Goal: Find specific page/section: Find specific page/section

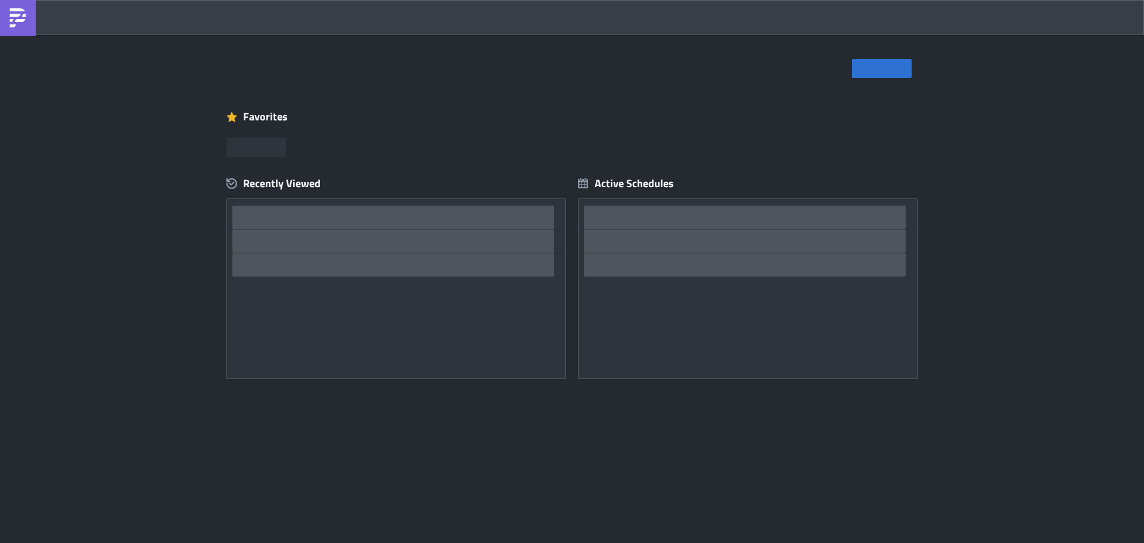
click at [701, 114] on div "Favorites" at bounding box center [571, 117] width 691 height 18
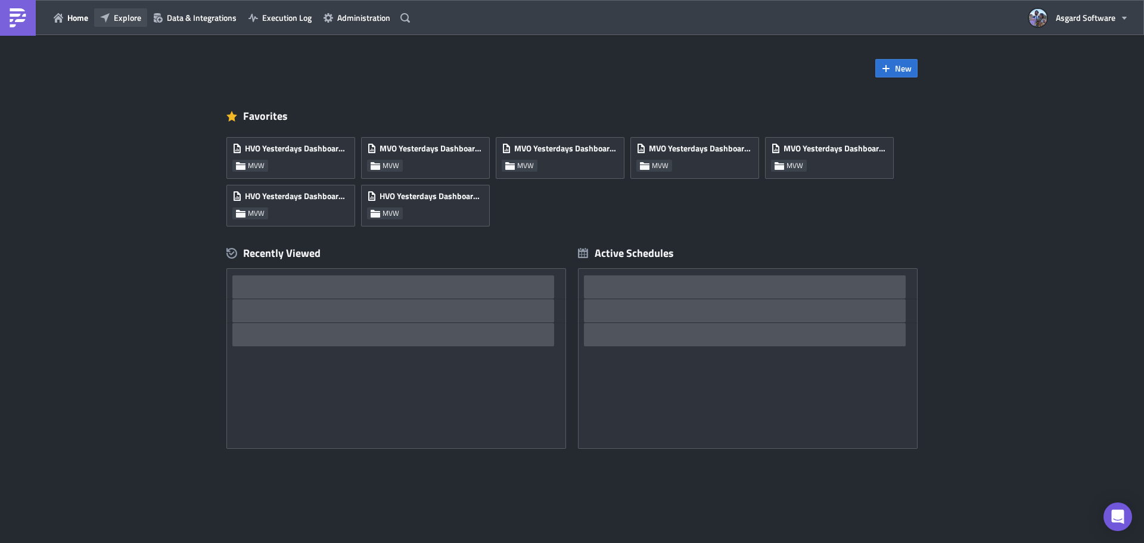
click at [132, 21] on span "Explore" at bounding box center [127, 17] width 27 height 13
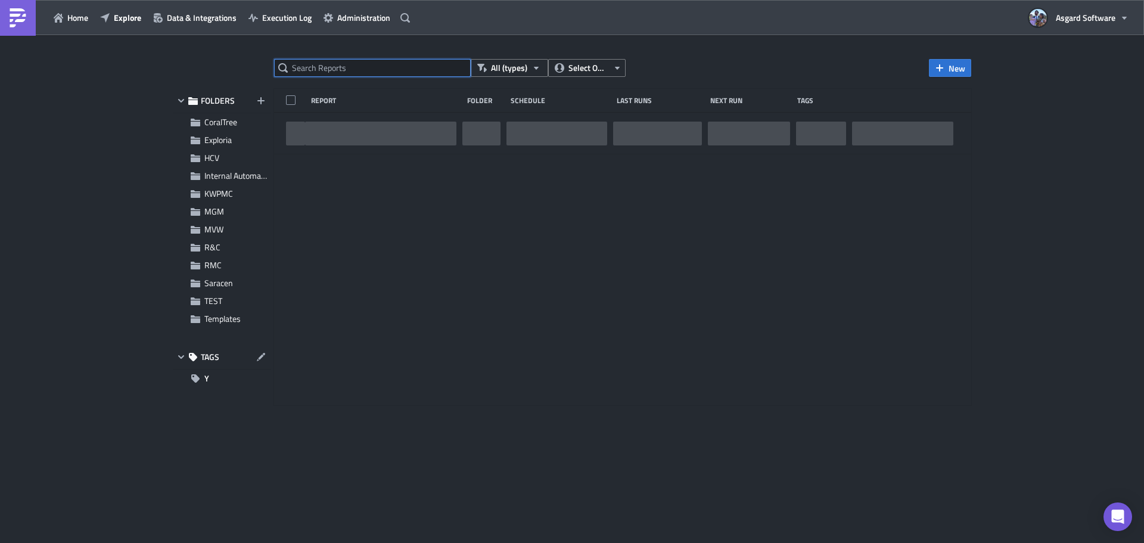
click at [310, 70] on input "text" at bounding box center [372, 68] width 197 height 18
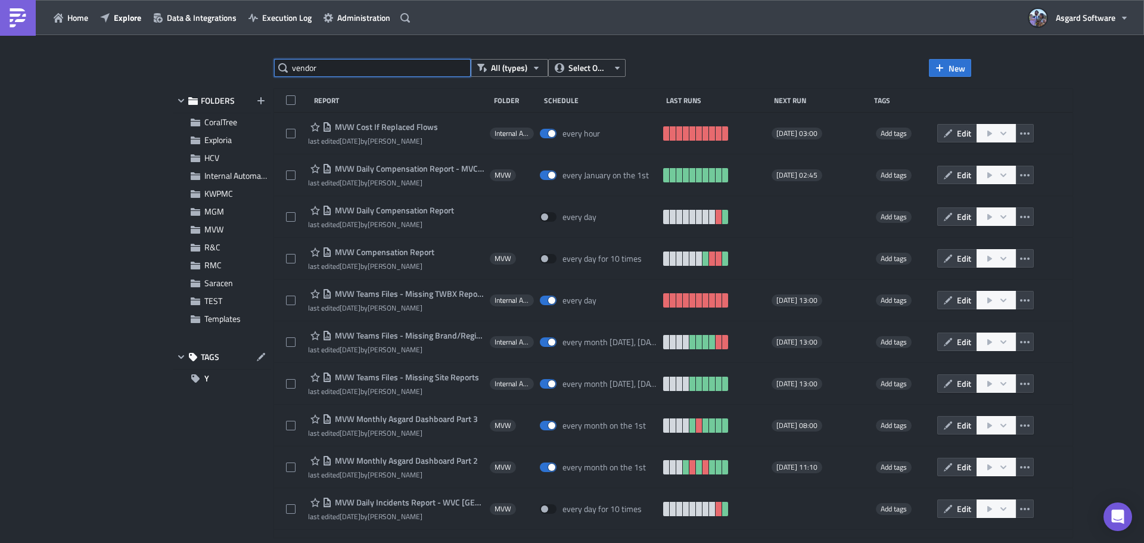
type input "vendor"
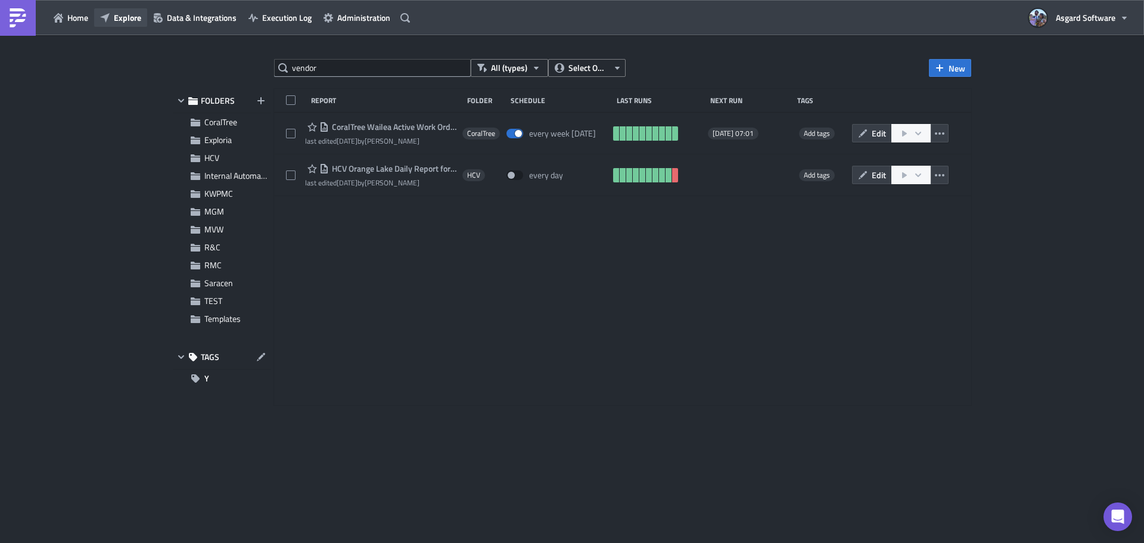
click at [119, 13] on span "Explore" at bounding box center [127, 17] width 27 height 13
click at [112, 19] on button "Explore" at bounding box center [120, 17] width 53 height 18
click at [335, 16] on button "Administration" at bounding box center [357, 17] width 79 height 18
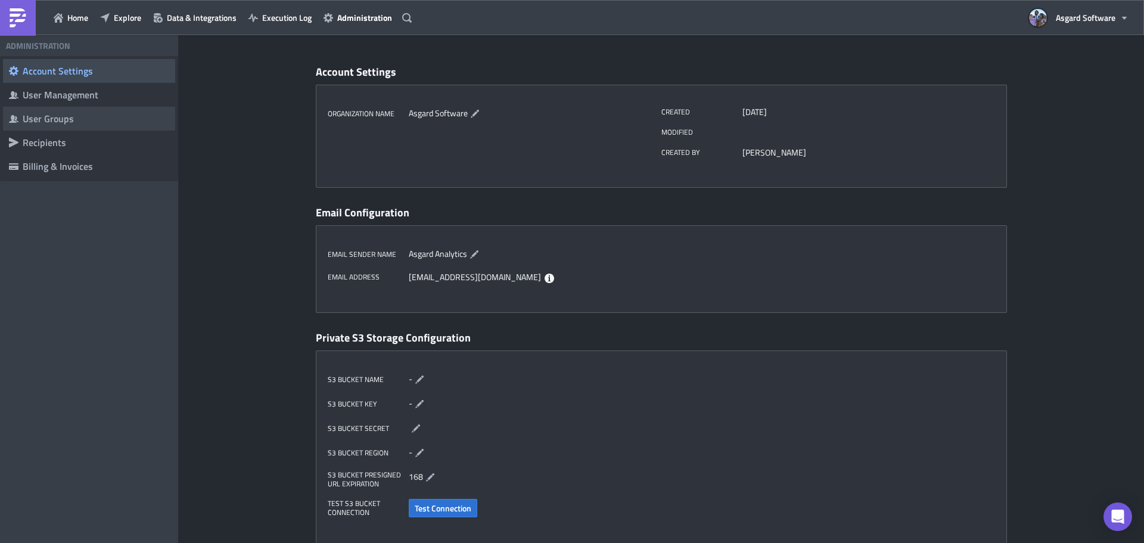
click at [76, 120] on div "User Groups" at bounding box center [96, 119] width 147 height 12
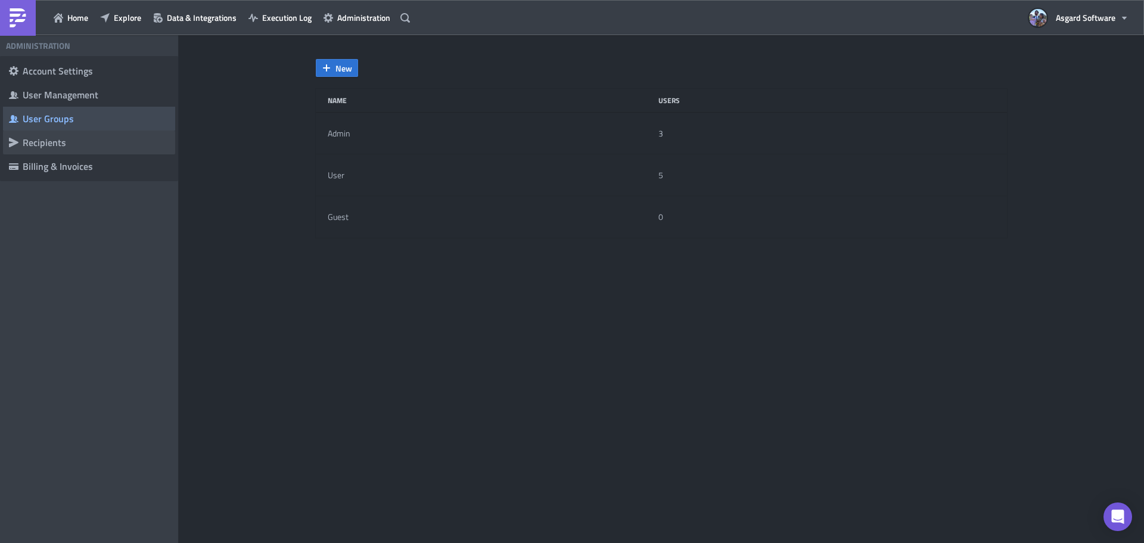
click at [55, 142] on div "Recipients" at bounding box center [96, 142] width 147 height 12
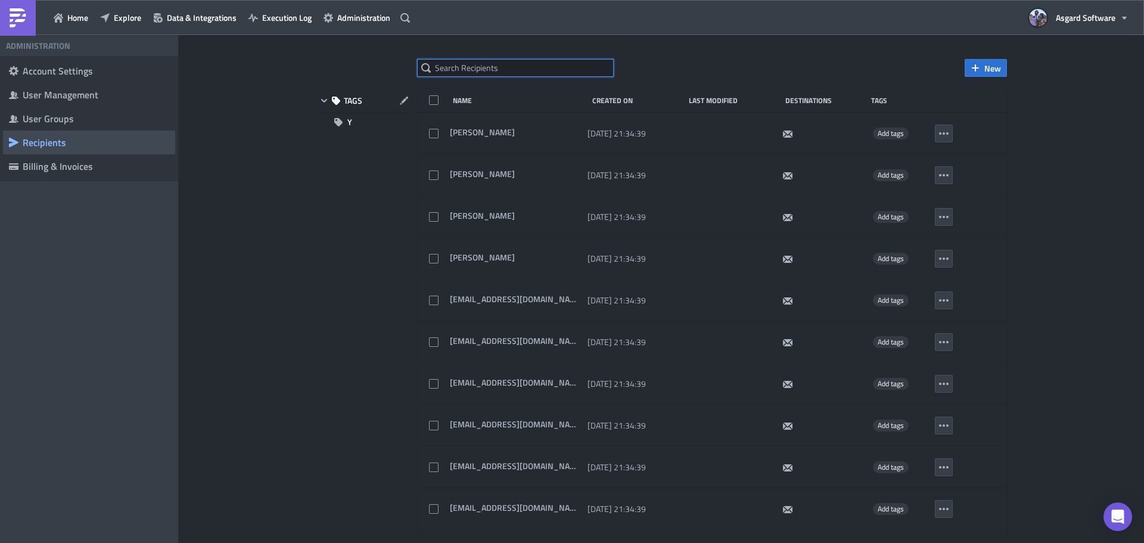
click at [526, 67] on input "text" at bounding box center [515, 68] width 197 height 18
paste input "fpayne"
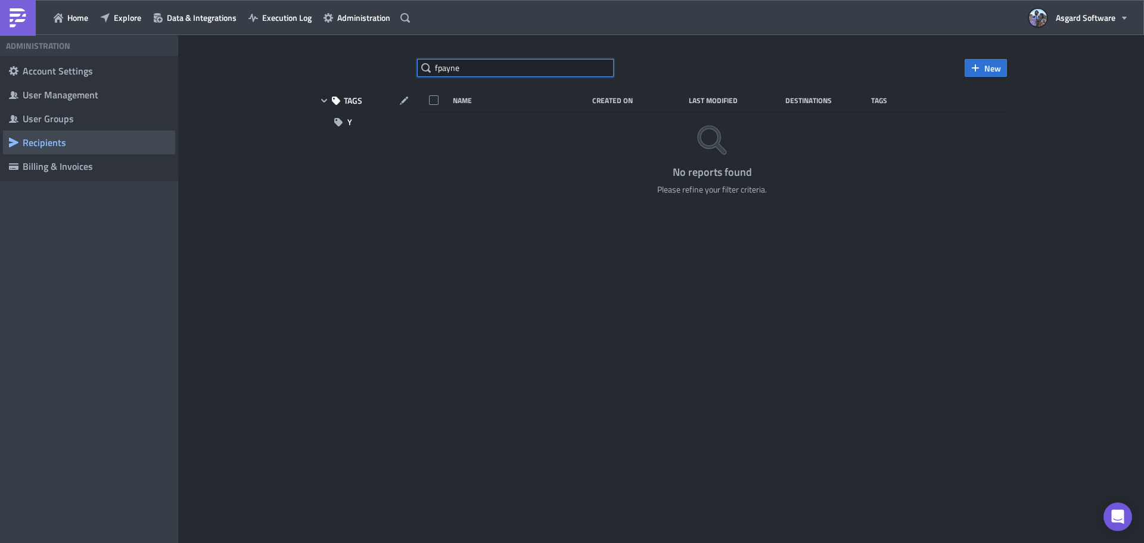
drag, startPoint x: 513, startPoint y: 73, endPoint x: 326, endPoint y: 57, distance: 188.3
click at [330, 58] on div "fpayne New TAGS Y Name Created On Last Modified Destinations Tags No reports fo…" at bounding box center [661, 289] width 965 height 509
paste input "lynt."
drag, startPoint x: 487, startPoint y: 70, endPoint x: 306, endPoint y: 65, distance: 180.6
click at [306, 65] on div "flynt.payne New TAGS Y Name Created On Last Modified Destinations Tags No repor…" at bounding box center [661, 290] width 715 height 462
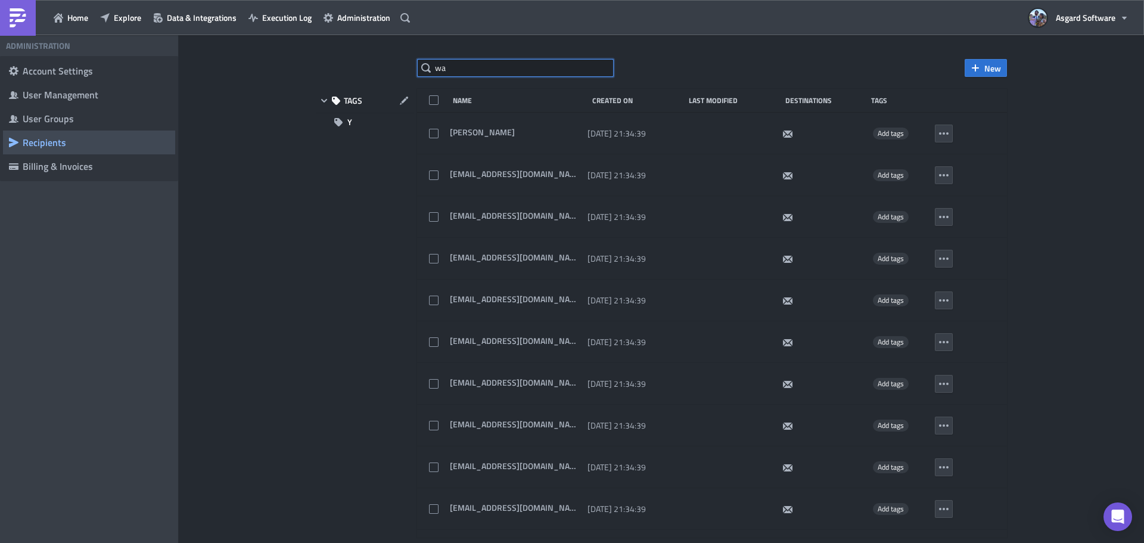
paste input "waileaincidentreport@asgardsoftware.com"
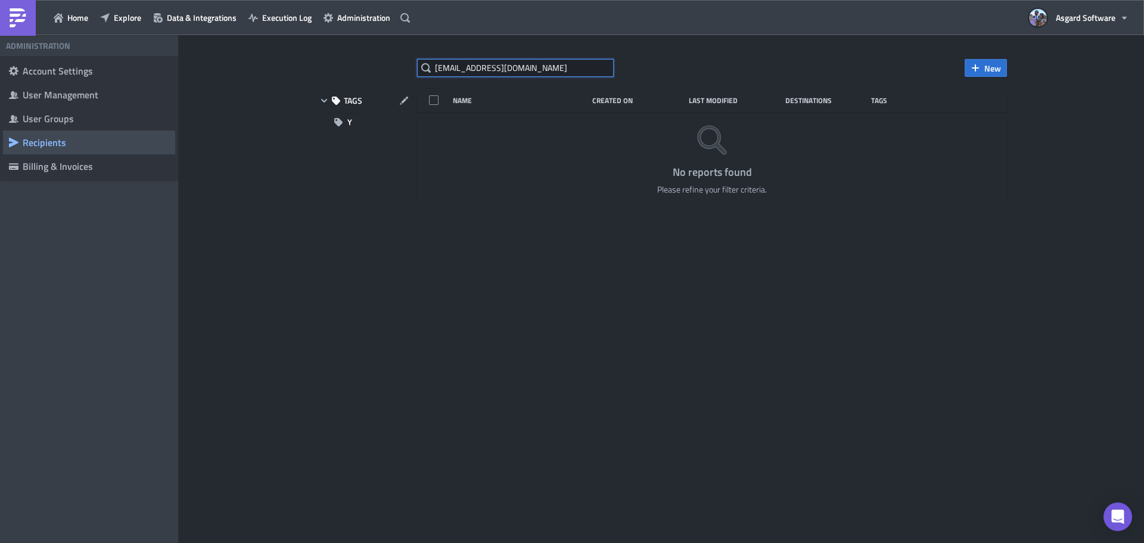
click at [492, 68] on input "wawaileaincidentreport@asgardsoftware.com" at bounding box center [515, 68] width 197 height 18
paste input "text"
type input "waileaincidentreport@asgardsoftware.com"
click at [515, 65] on input "waileaincidentreport@asgardsoftware.com" at bounding box center [515, 68] width 197 height 18
click at [550, 70] on input "waileaincidentreport@asgardsoftware.com" at bounding box center [515, 68] width 197 height 18
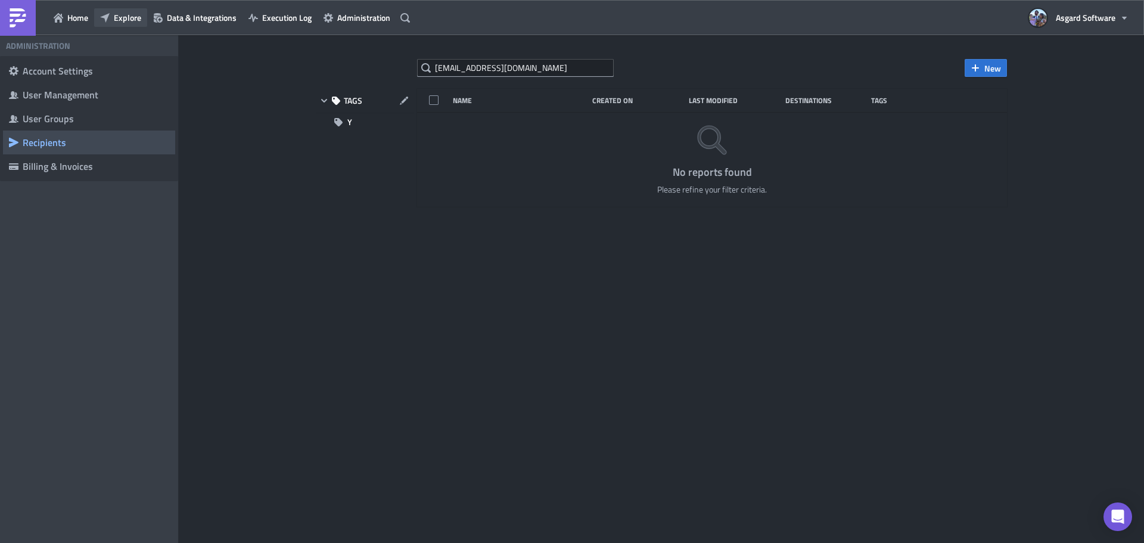
click at [129, 19] on span "Explore" at bounding box center [127, 17] width 27 height 13
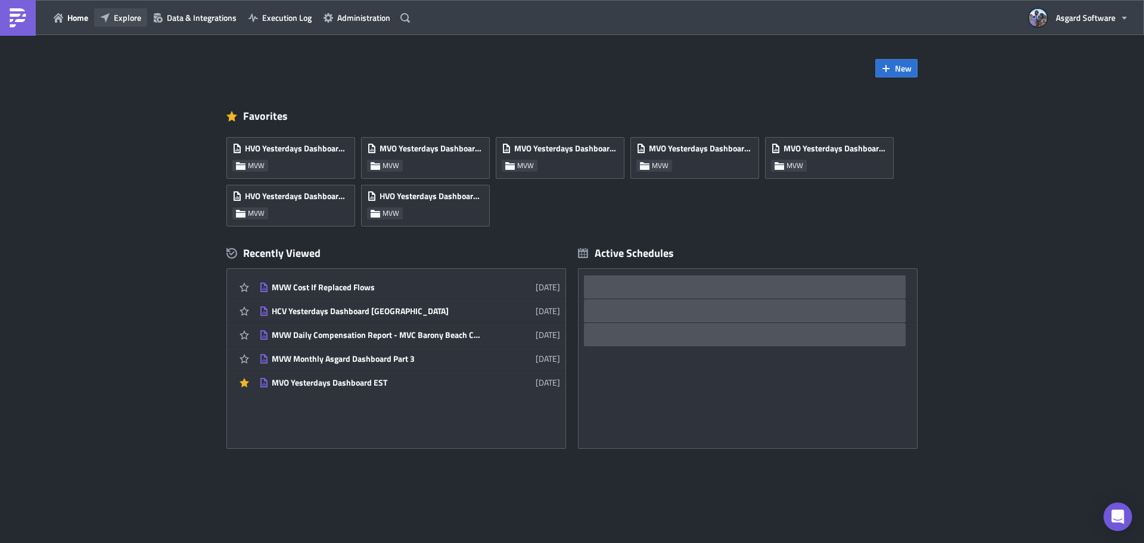
click at [110, 21] on button "Explore" at bounding box center [120, 17] width 53 height 18
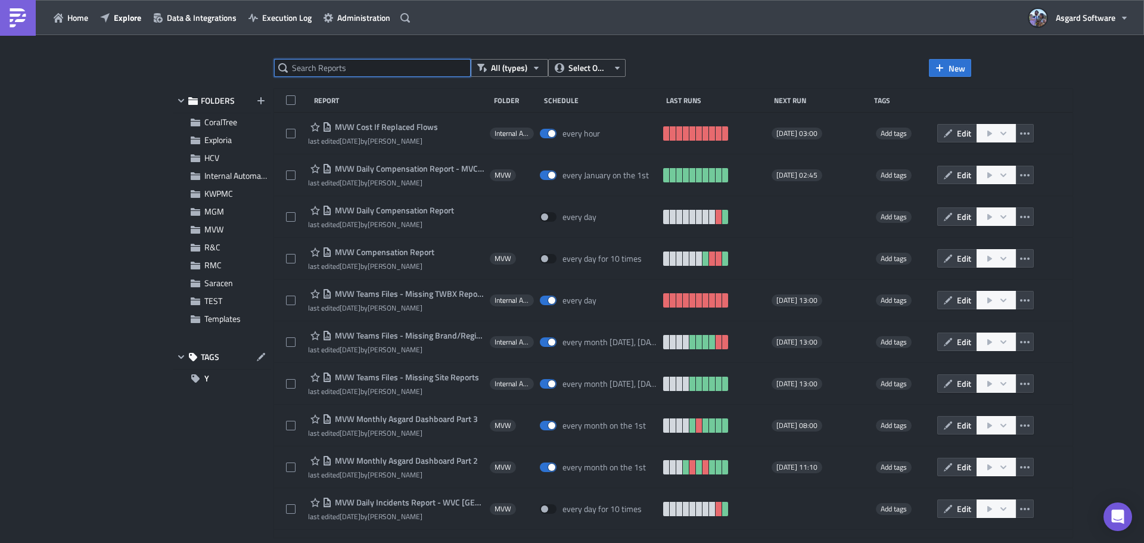
click at [336, 63] on input "text" at bounding box center [372, 68] width 197 height 18
paste input "SVC Desert Oasis PEAR TEAMs"
type input "SVC Desert Oasis PEAR TEAMs"
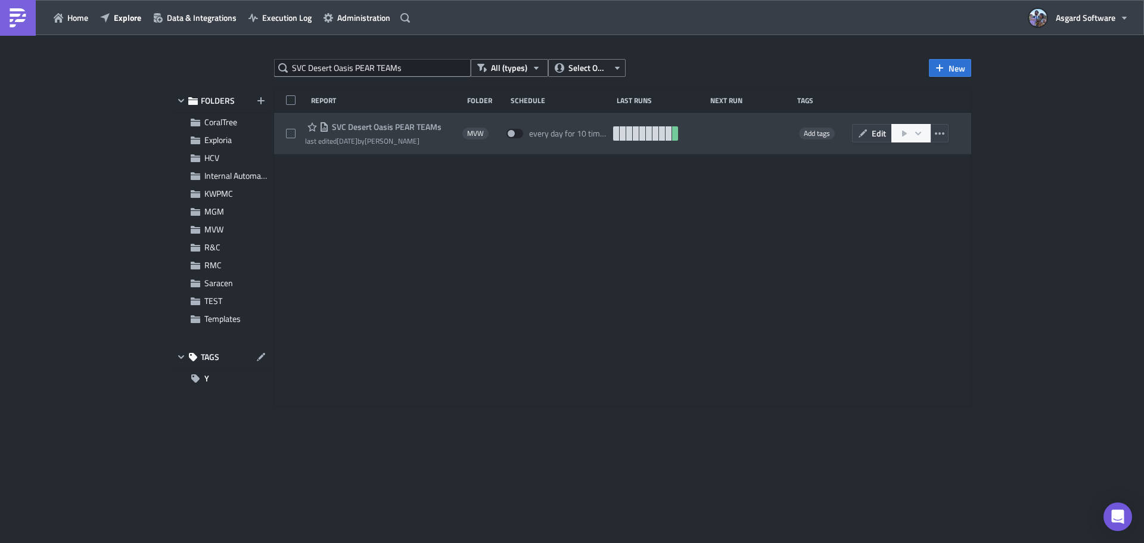
click at [382, 124] on span "SVC Desert Oasis PEAR TEAMs" at bounding box center [385, 127] width 113 height 11
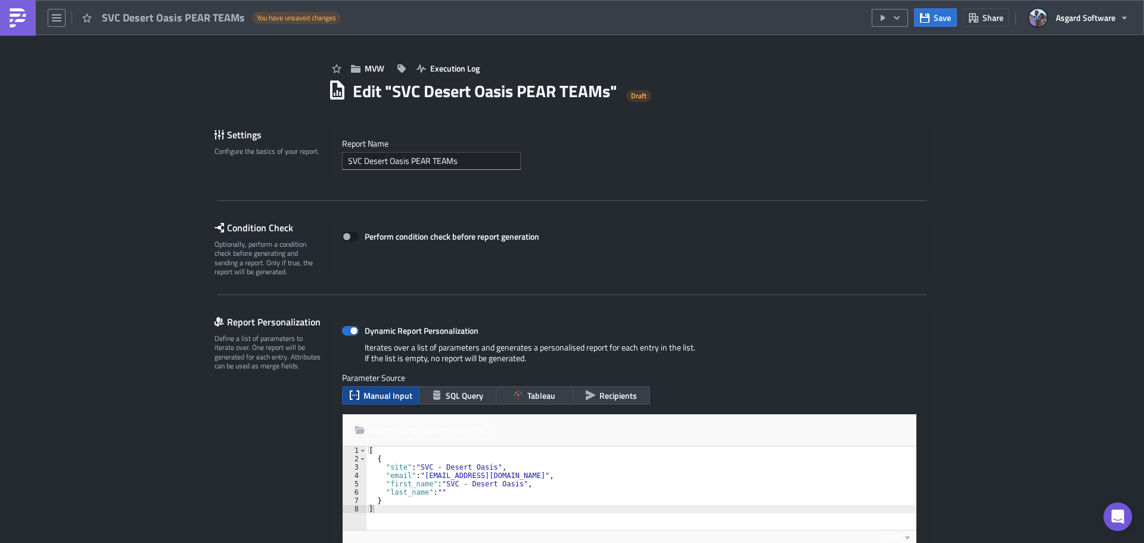
click at [13, 20] on img at bounding box center [17, 17] width 19 height 19
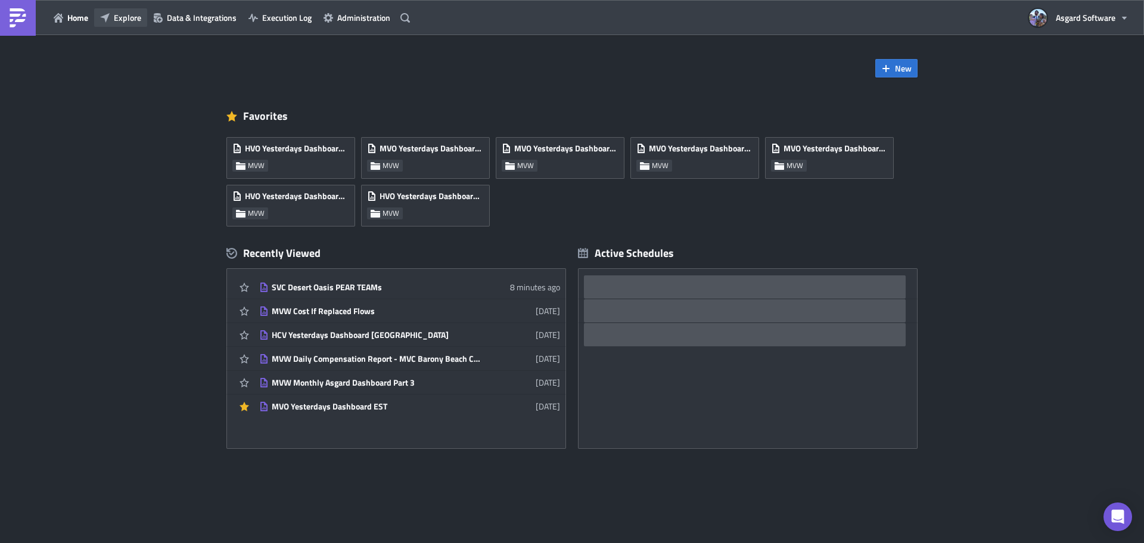
click at [117, 13] on span "Explore" at bounding box center [127, 17] width 27 height 13
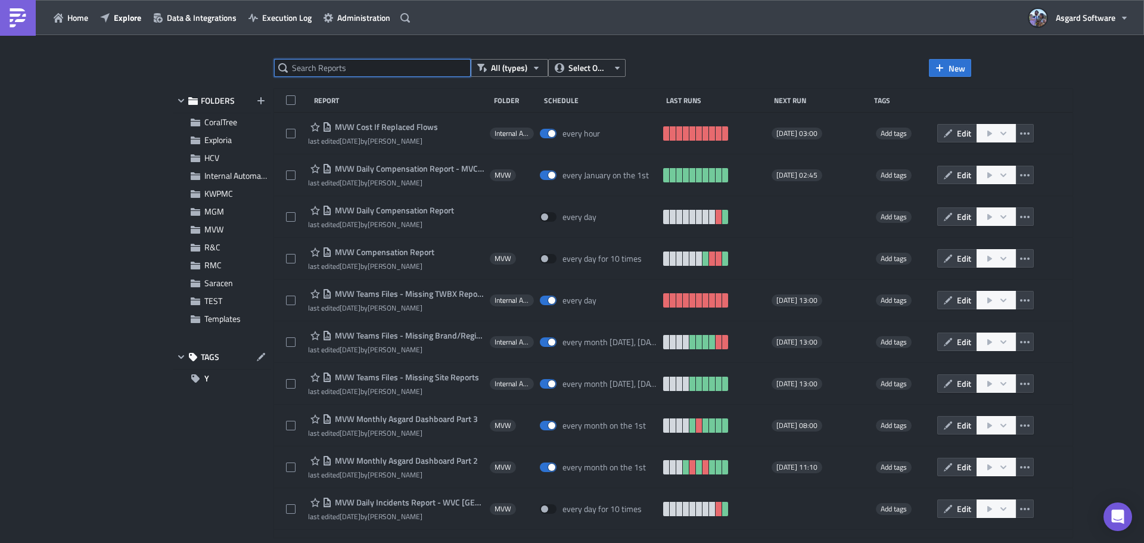
click at [314, 64] on input "text" at bounding box center [372, 68] width 197 height 18
paste input "CoralTree Monthly Report of Incident Trends"
type input "CoralTree Monthly Report of Incident Trends"
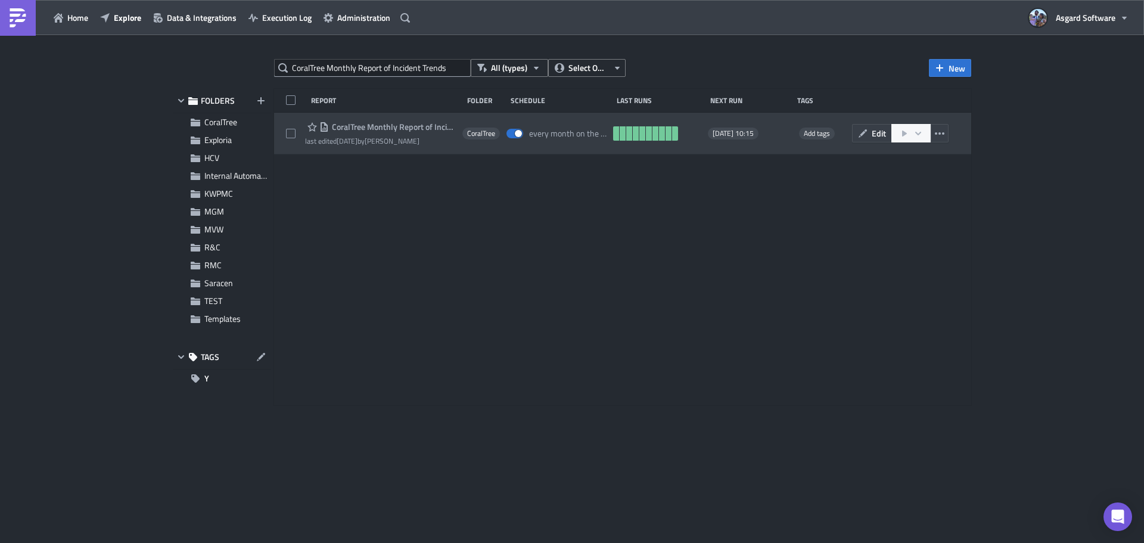
click at [374, 125] on span "CoralTree Monthly Report of Incident Trends" at bounding box center [392, 127] width 127 height 11
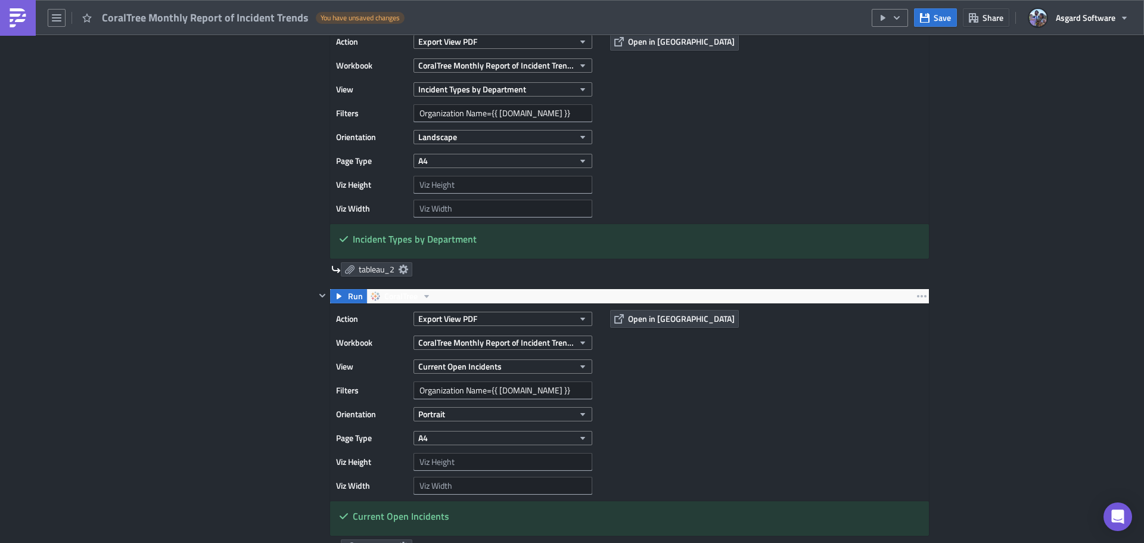
scroll to position [953, 0]
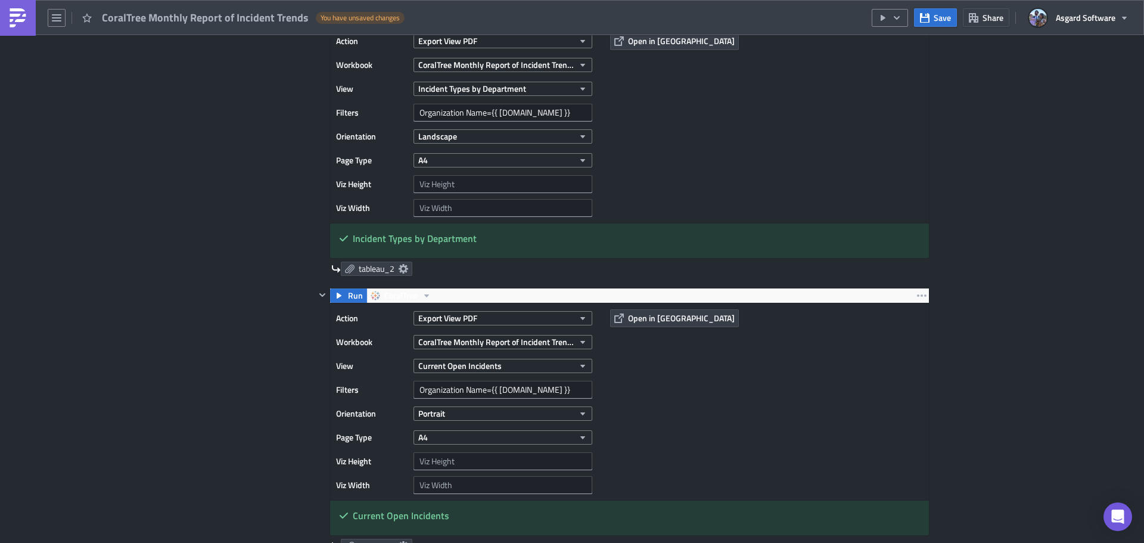
click at [28, 17] on link at bounding box center [18, 18] width 36 height 36
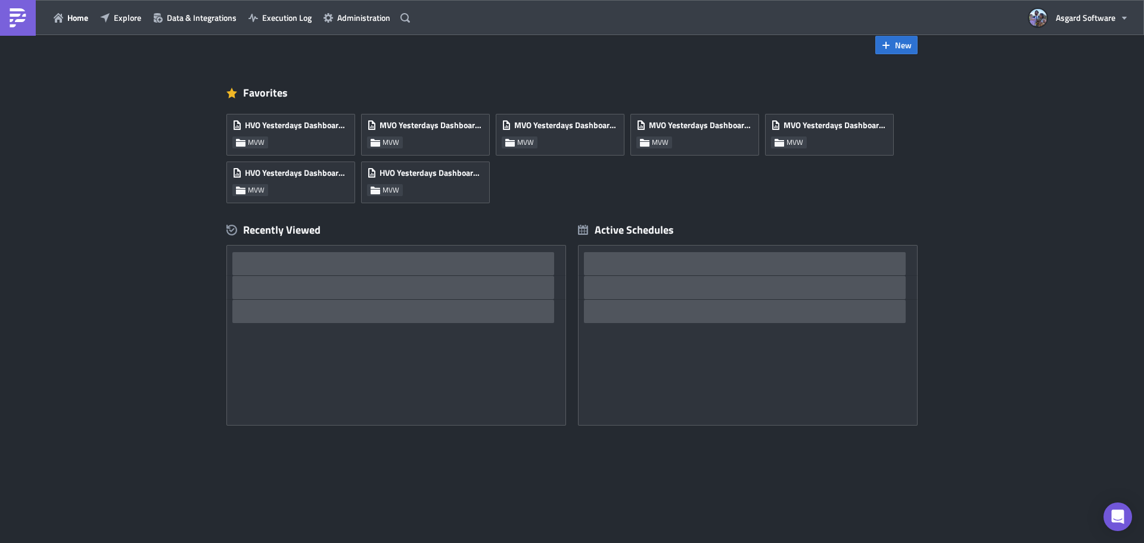
scroll to position [23, 0]
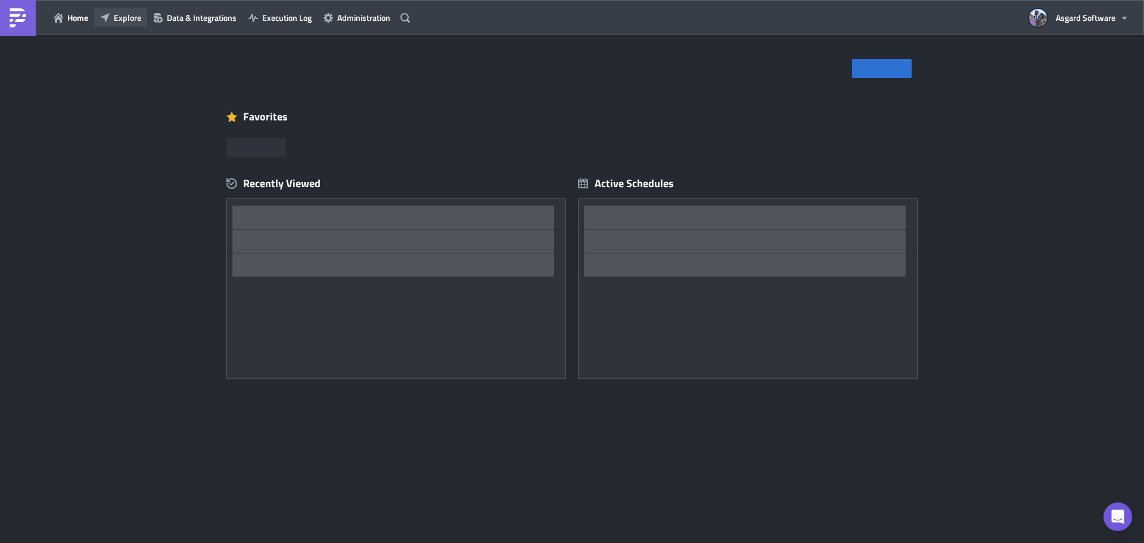
click at [144, 18] on button "Explore" at bounding box center [120, 17] width 53 height 18
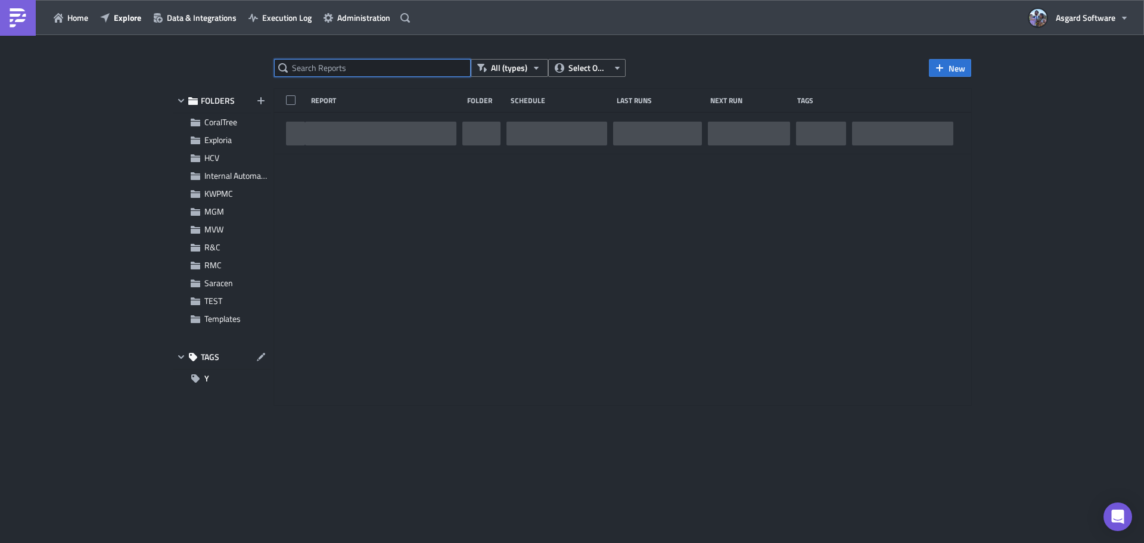
click at [350, 71] on input "text" at bounding box center [372, 68] width 197 height 18
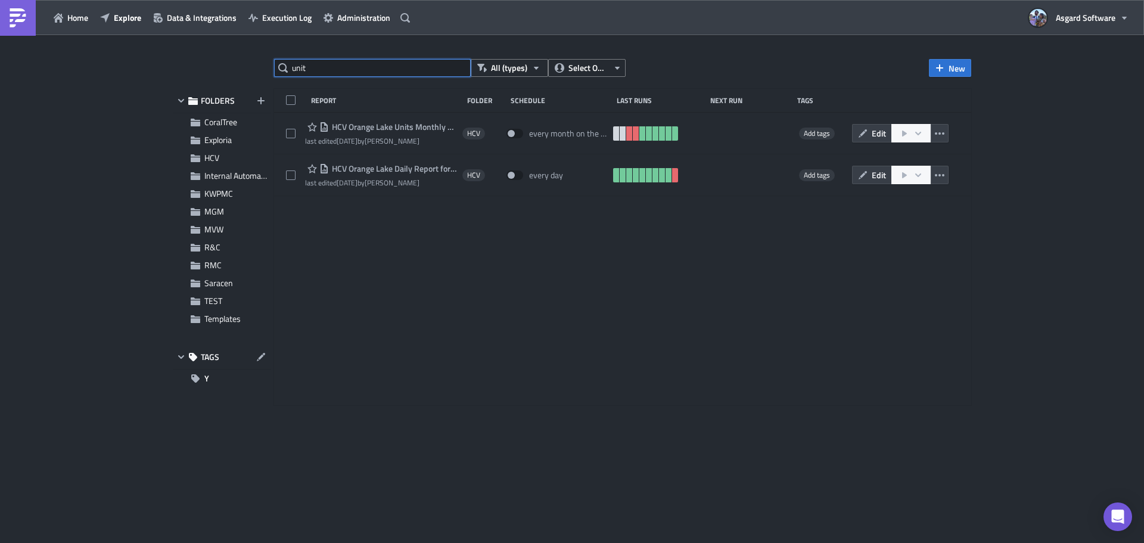
drag, startPoint x: 325, startPoint y: 70, endPoint x: 241, endPoint y: 70, distance: 84.6
click at [250, 71] on div "unit All (types) Select Owner New FOLDERS CoralTree Exploria HCV Internal Autom…" at bounding box center [572, 290] width 810 height 462
type input "vendor"
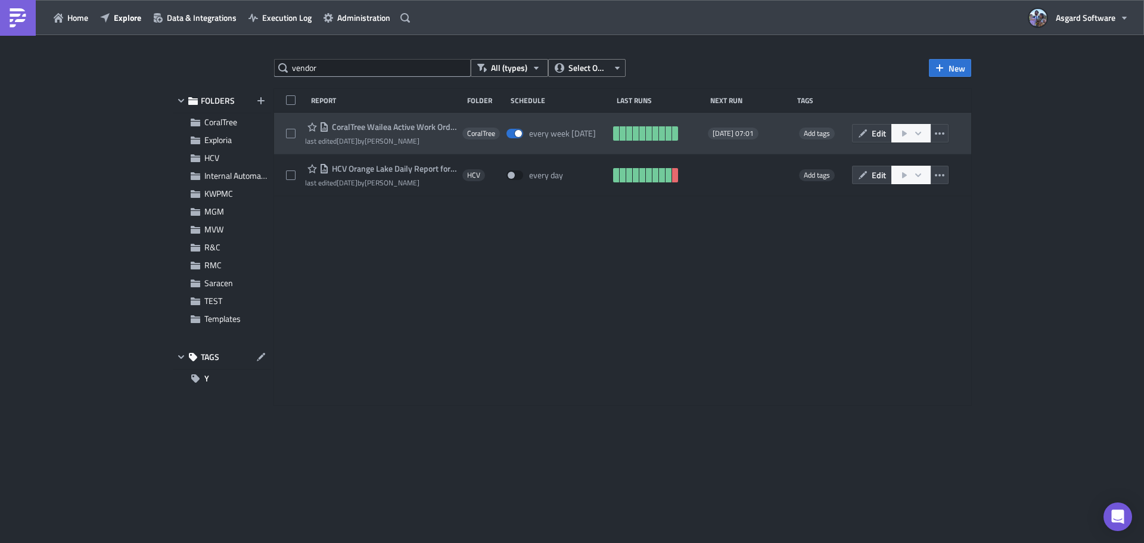
click at [385, 125] on span "CoralTree Wailea Active Work Order Vendor Report" at bounding box center [392, 127] width 127 height 11
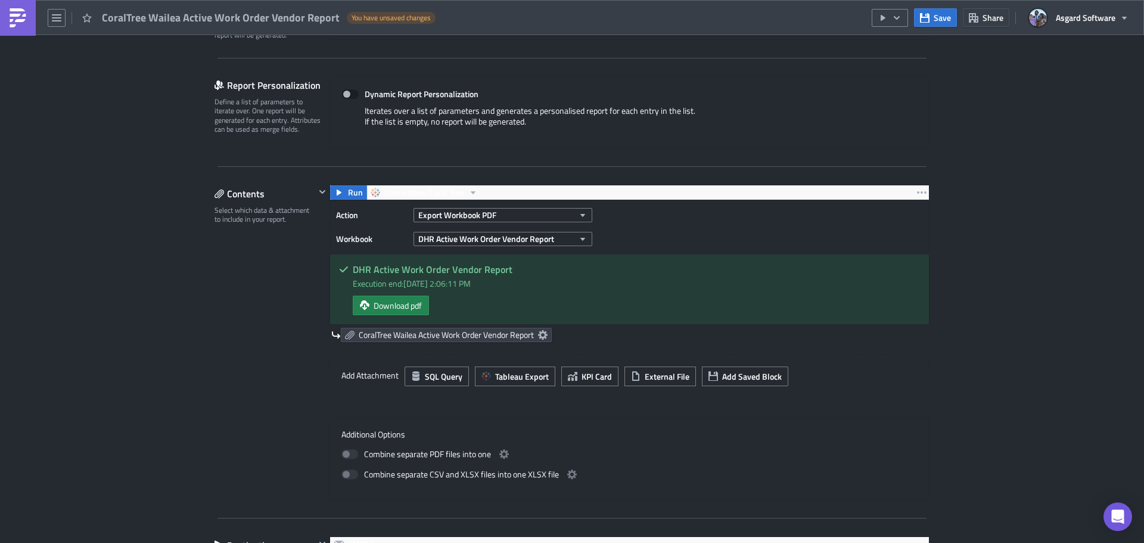
scroll to position [298, 0]
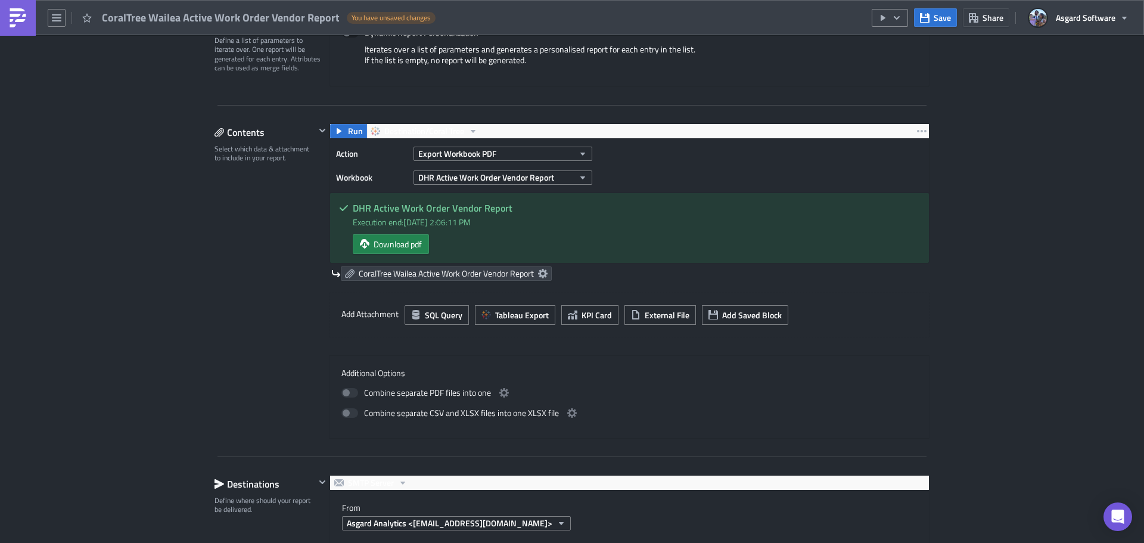
click at [16, 8] on img at bounding box center [17, 17] width 19 height 19
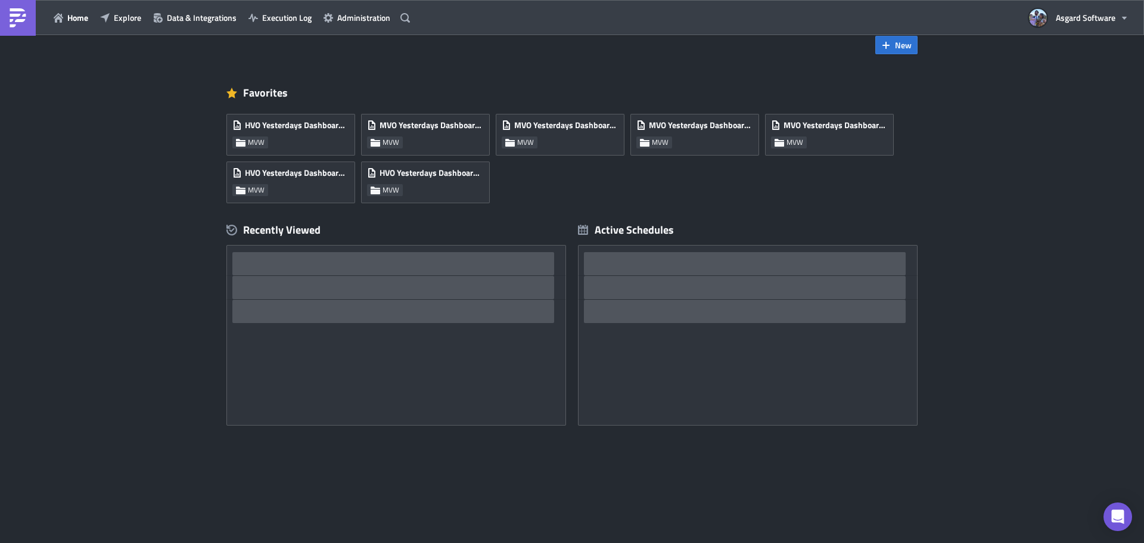
scroll to position [23, 0]
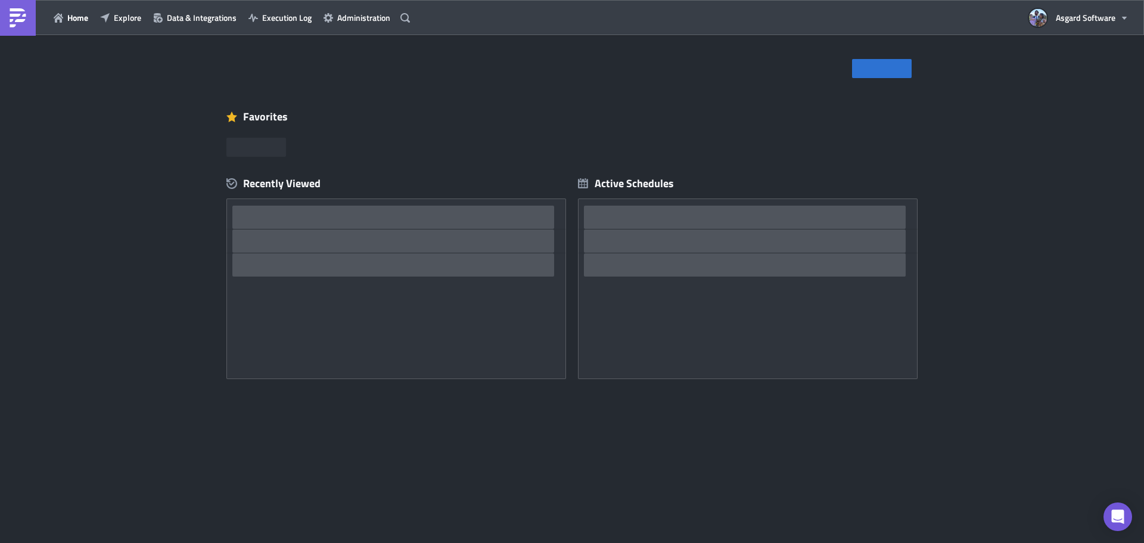
drag, startPoint x: 0, startPoint y: 0, endPoint x: 385, endPoint y: 125, distance: 404.5
click at [428, 155] on div at bounding box center [577, 144] width 703 height 25
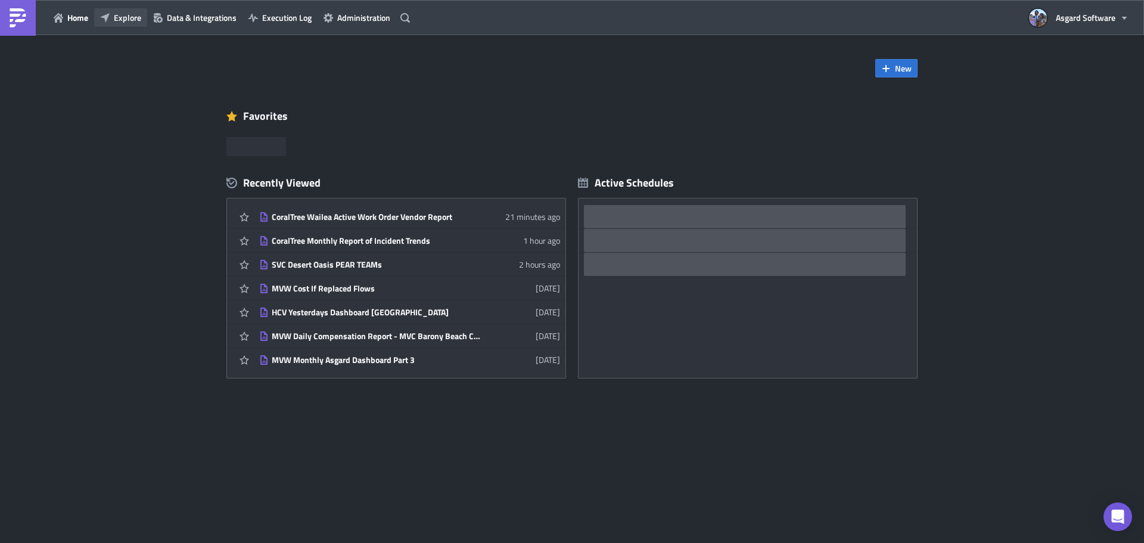
click at [114, 17] on span "Explore" at bounding box center [127, 17] width 27 height 13
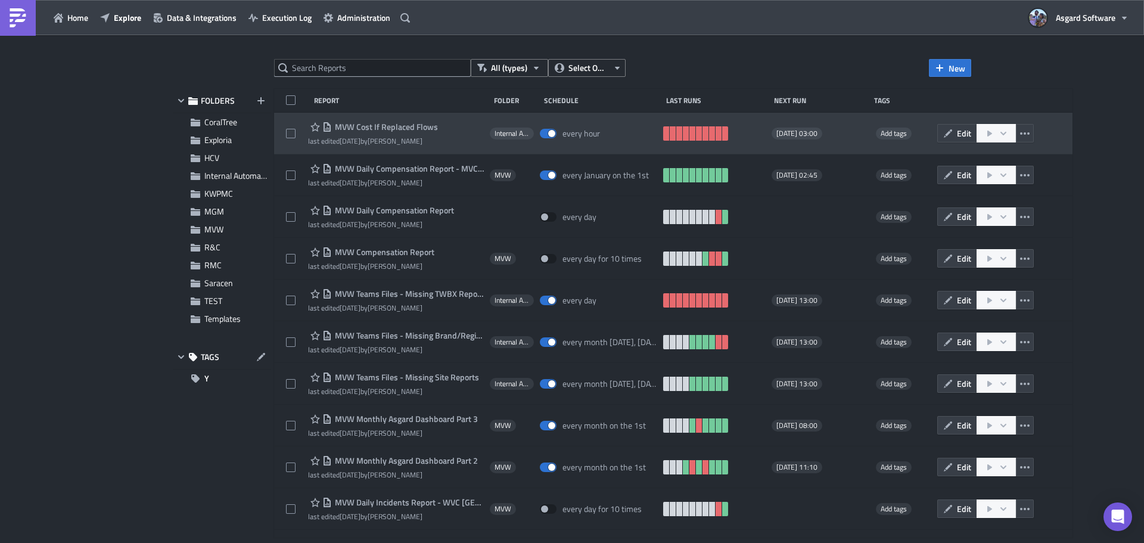
click at [401, 127] on span "MVW Cost If Replaced Flows" at bounding box center [385, 127] width 106 height 11
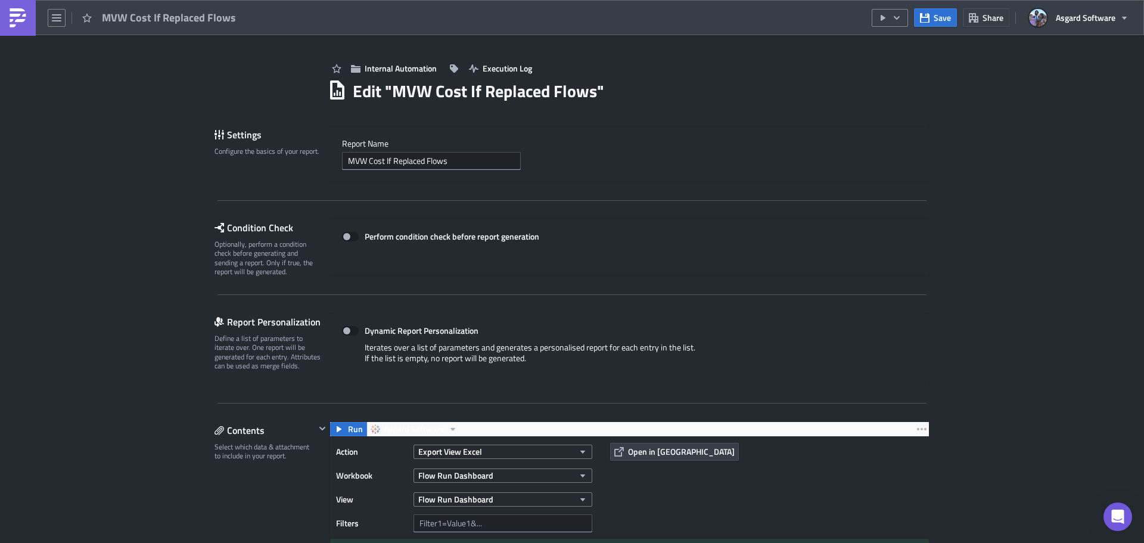
click at [17, 29] on link at bounding box center [18, 18] width 36 height 36
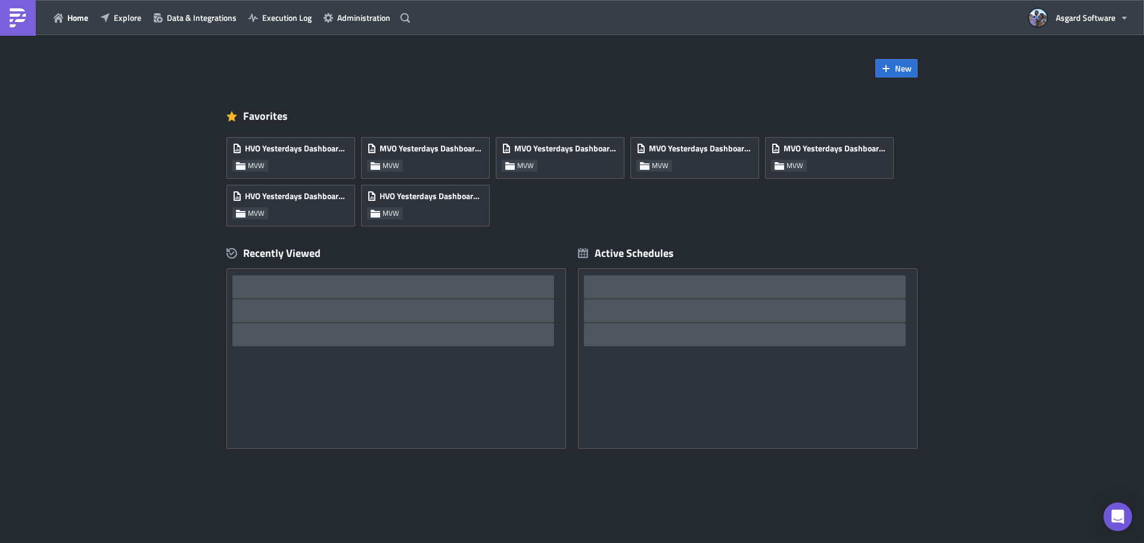
click at [17, 29] on link at bounding box center [18, 18] width 36 height 36
